Goal: Download file/media

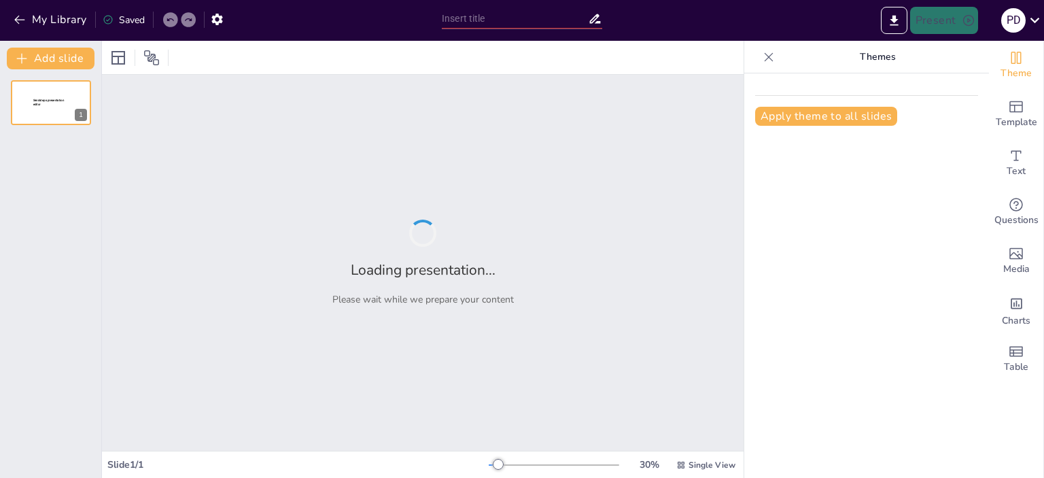
type input "A Word Szövegszerkesztés Alapjai: Formázási Technikai Ismeretek"
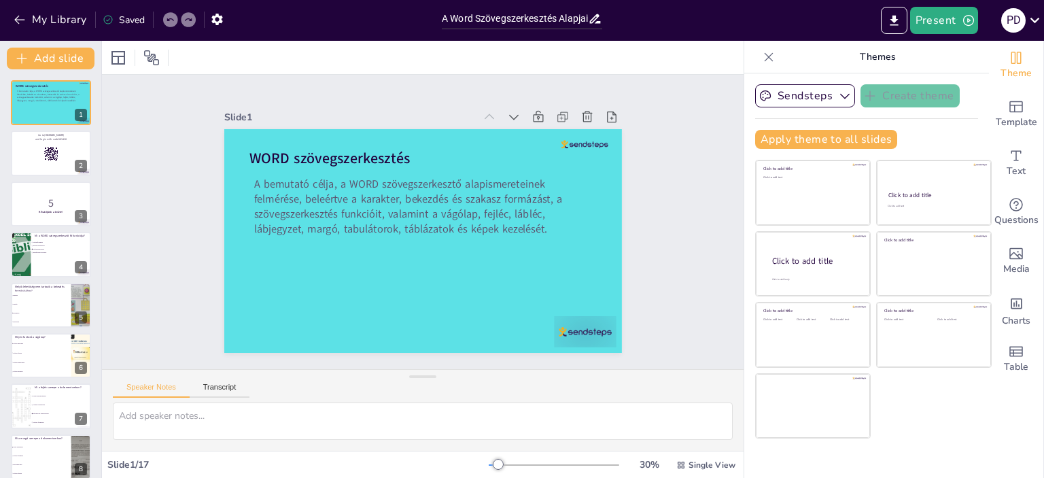
checkbox input "true"
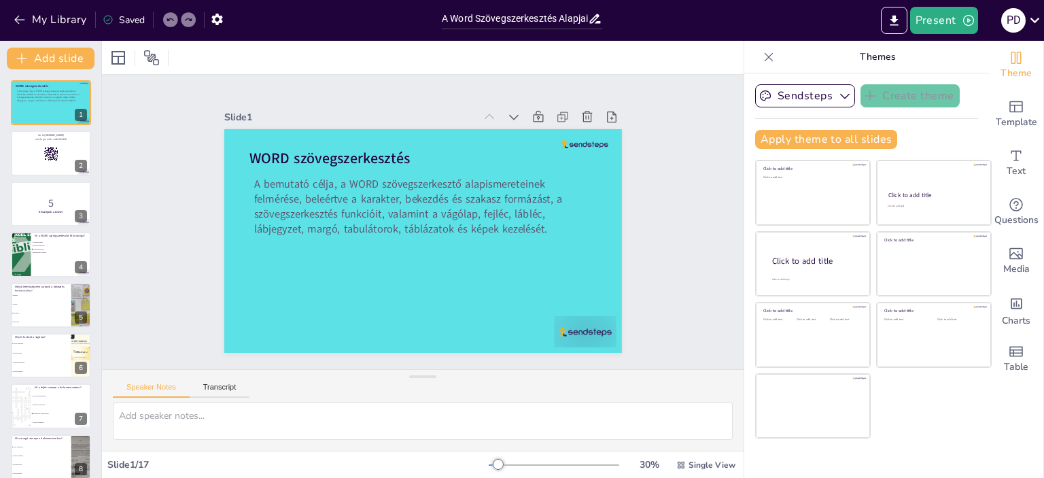
checkbox input "true"
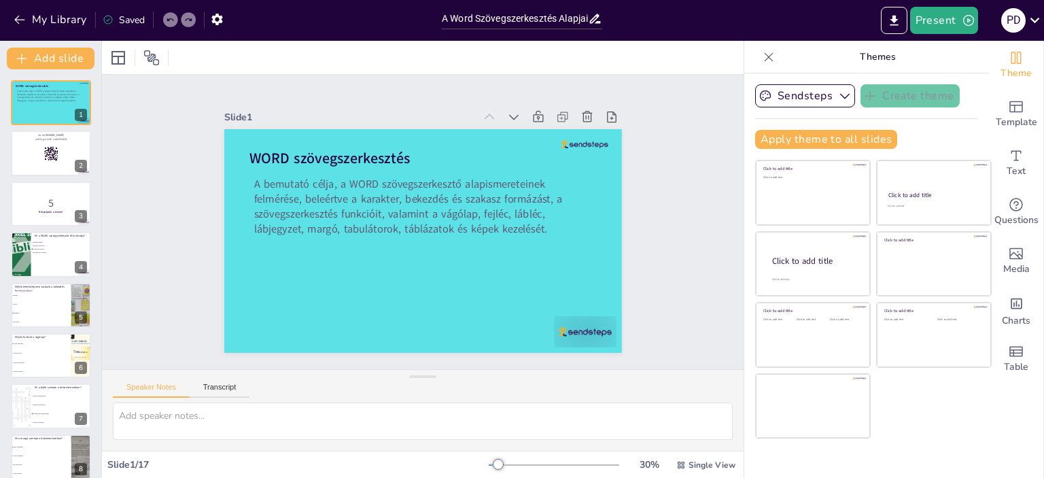
checkbox input "true"
click at [1038, 22] on icon at bounding box center [1035, 20] width 18 height 18
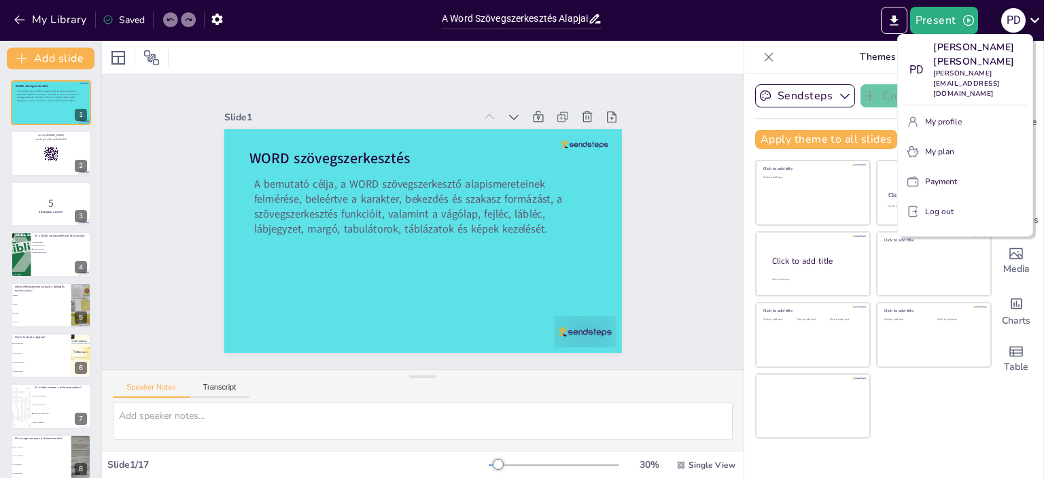
click at [1038, 22] on div at bounding box center [522, 239] width 1044 height 478
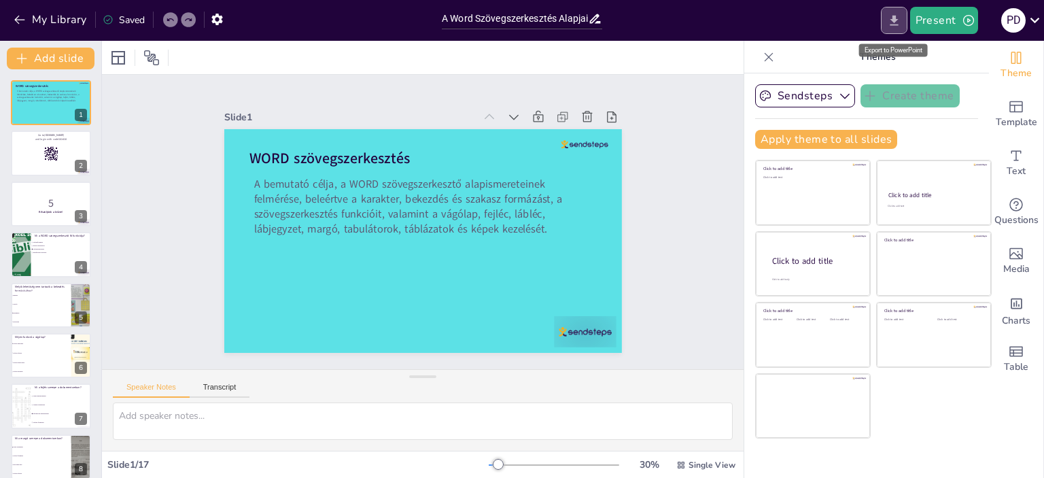
click at [893, 17] on icon "Export to PowerPoint" at bounding box center [894, 21] width 14 height 14
checkbox input "true"
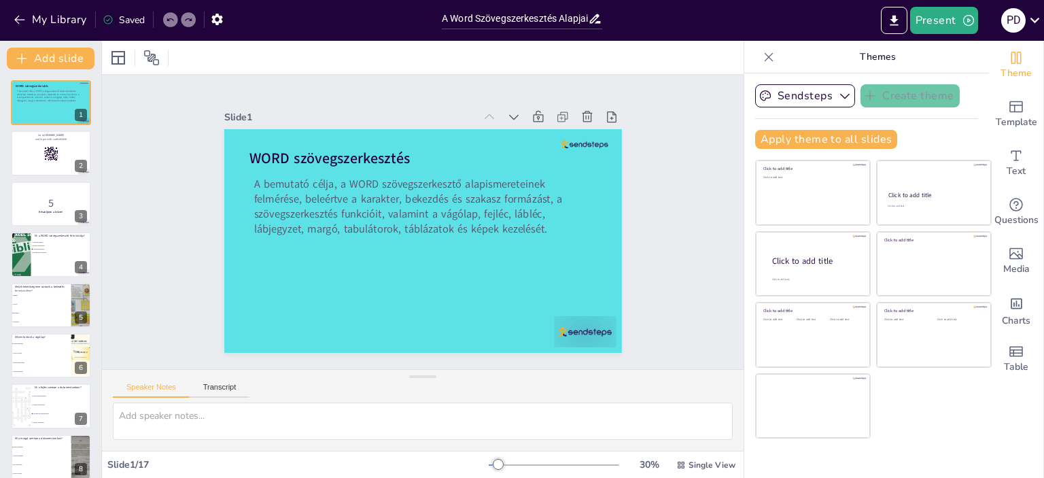
checkbox input "true"
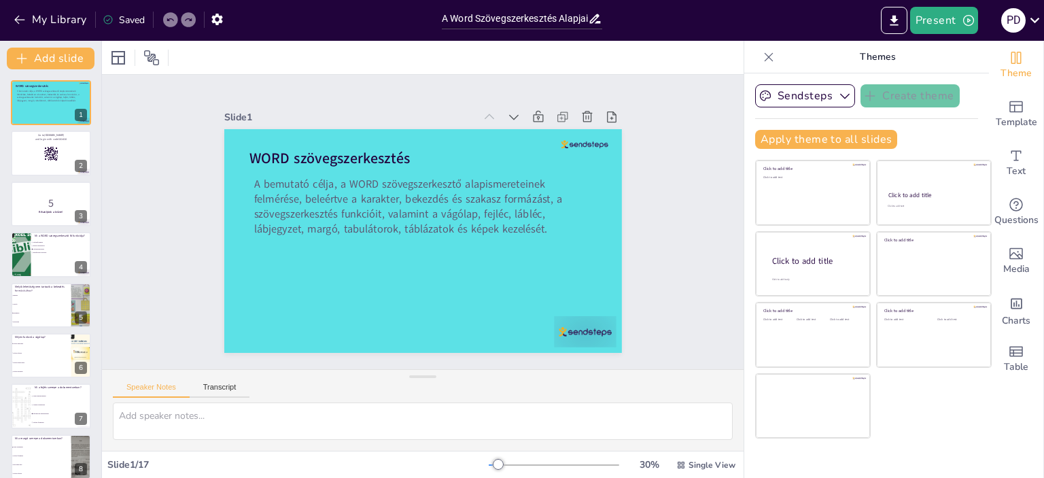
checkbox input "true"
